Goal: Find specific page/section: Find specific page/section

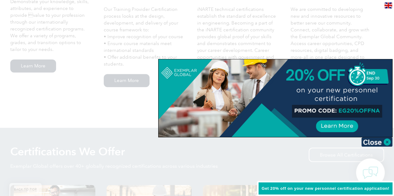
scroll to position [492, 0]
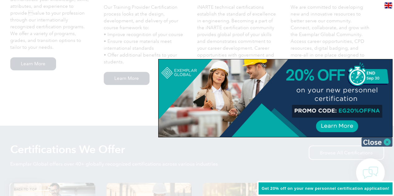
click at [388, 144] on img at bounding box center [376, 142] width 31 height 9
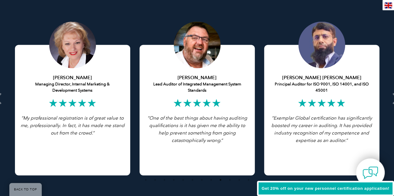
scroll to position [1233, 0]
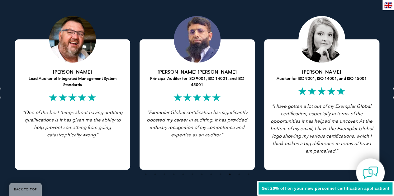
click at [393, 93] on icon at bounding box center [395, 93] width 8 height 0
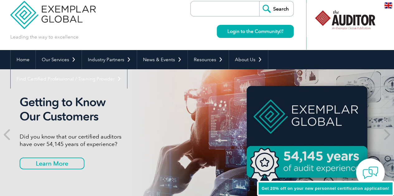
scroll to position [7, 0]
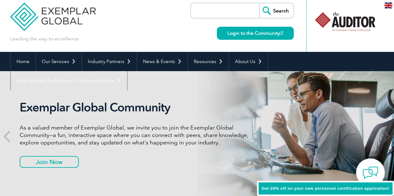
click at [366, 27] on div at bounding box center [345, 22] width 62 height 34
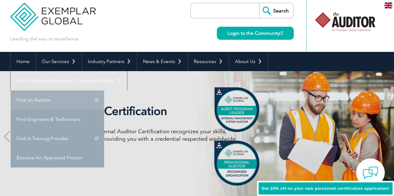
click at [104, 91] on link "Find an Auditor" at bounding box center [57, 100] width 93 height 19
